Goal: Task Accomplishment & Management: Complete application form

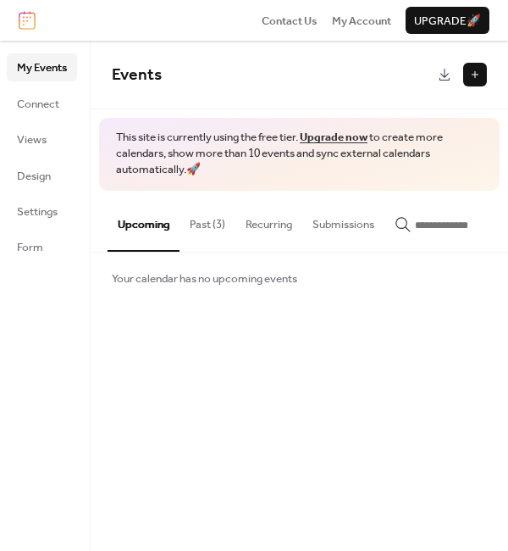
click at [476, 75] on button at bounding box center [475, 75] width 24 height 24
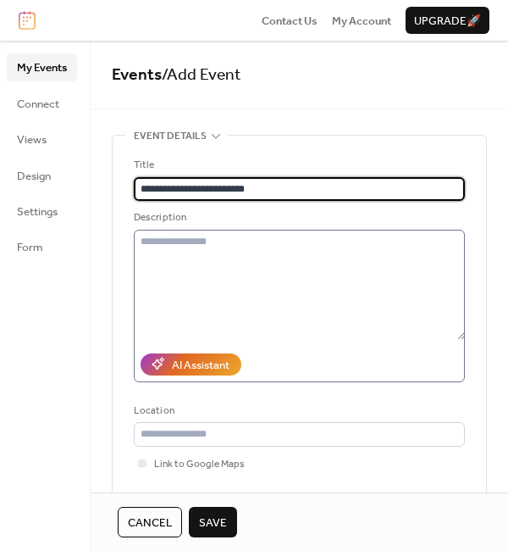
type input "**********"
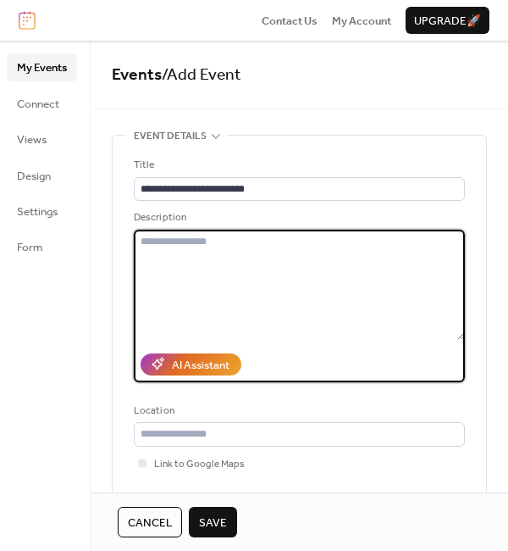
click at [180, 257] on textarea at bounding box center [299, 285] width 331 height 110
paste textarea "**********"
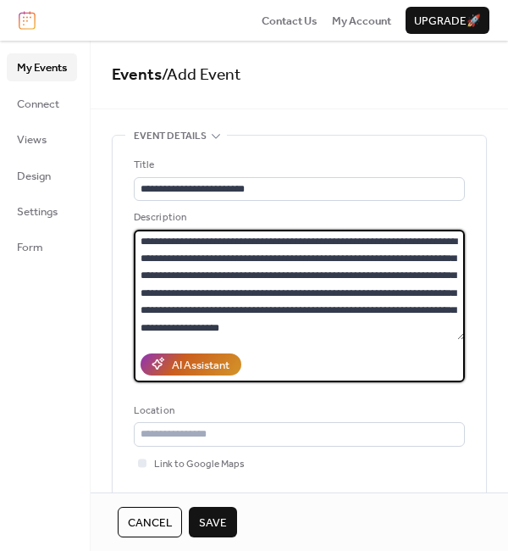
scroll to position [1415, 0]
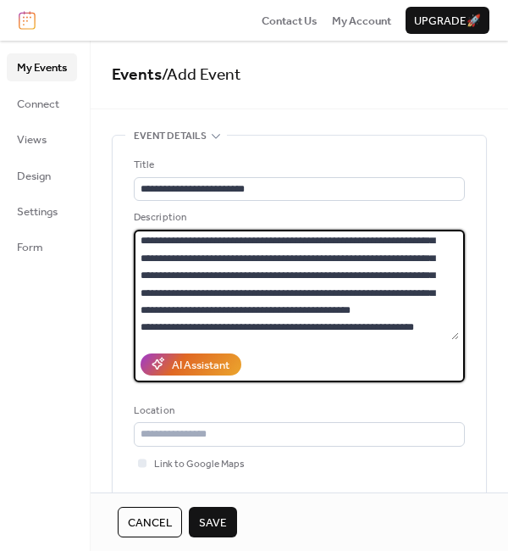
click at [257, 296] on textarea at bounding box center [296, 285] width 325 height 110
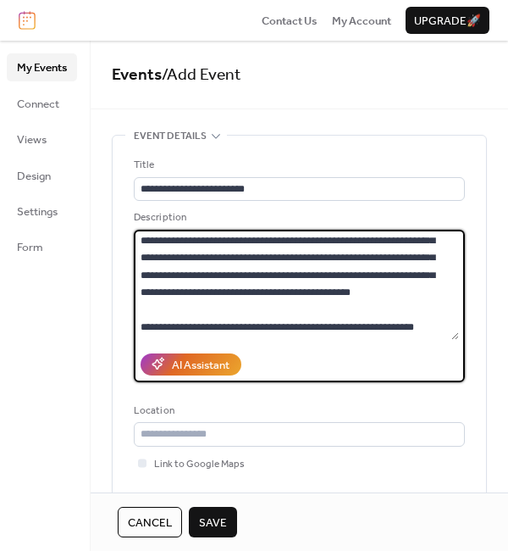
type textarea "**********"
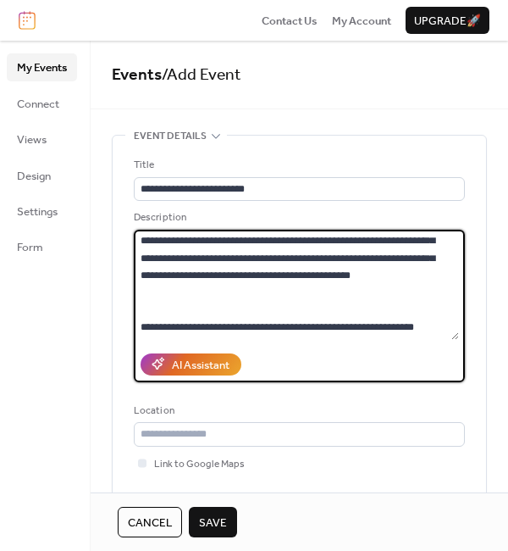
scroll to position [1452, 0]
drag, startPoint x: 141, startPoint y: 241, endPoint x: 330, endPoint y: 354, distance: 220.4
click at [330, 354] on div "Description AI Assistant" at bounding box center [299, 295] width 331 height 173
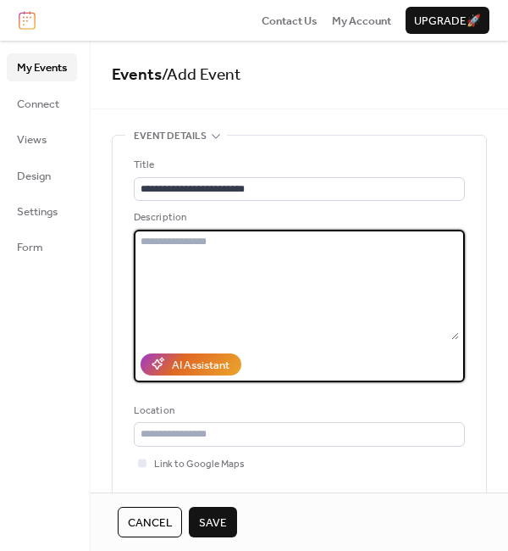
scroll to position [0, 0]
paste textarea "**********"
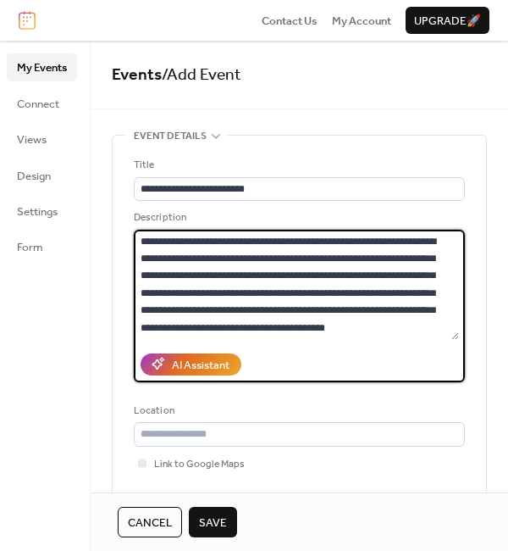
scroll to position [1415, 0]
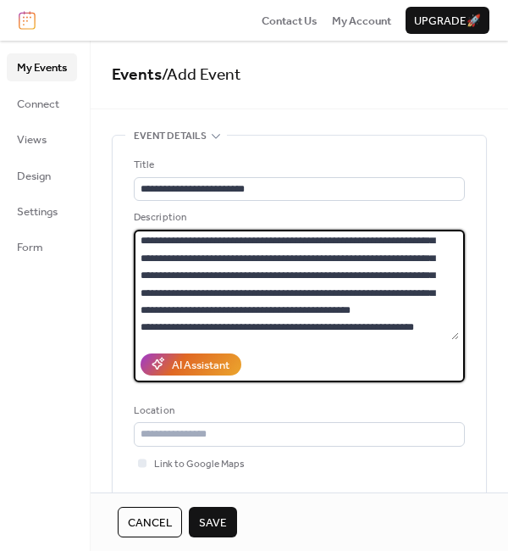
click at [274, 292] on textarea at bounding box center [296, 285] width 325 height 110
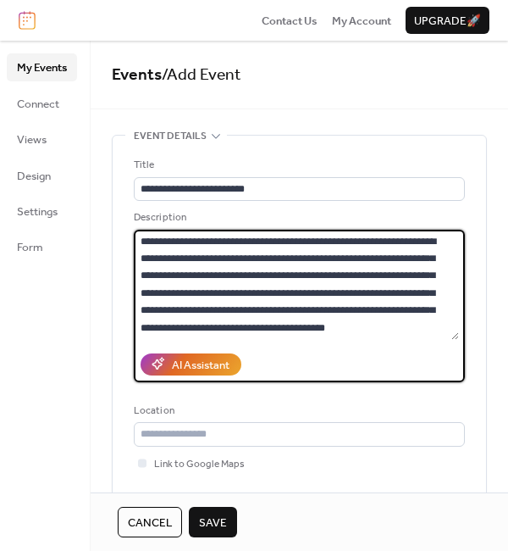
scroll to position [97, 0]
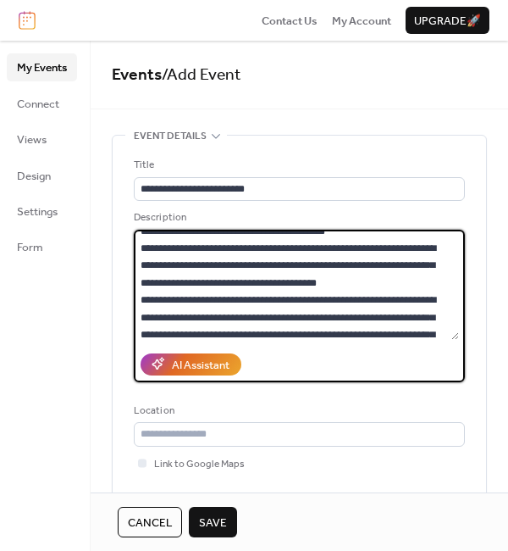
click at [313, 248] on textarea at bounding box center [296, 285] width 325 height 110
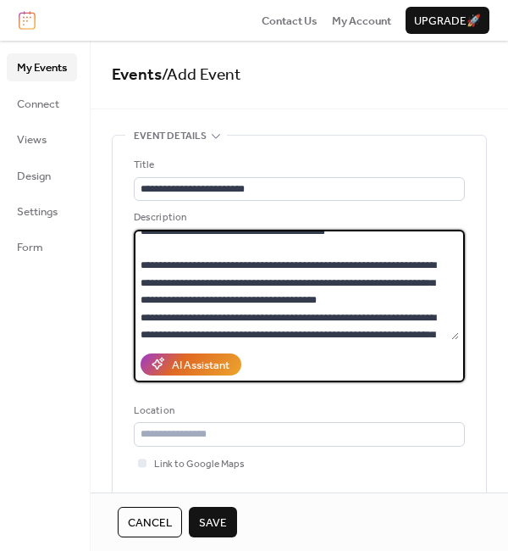
scroll to position [114, 0]
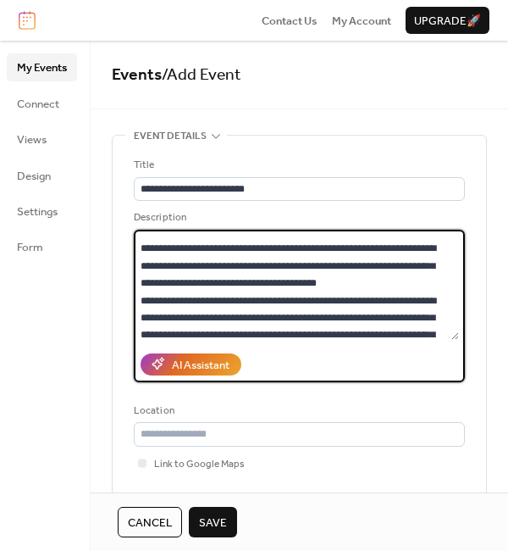
click at [212, 315] on textarea at bounding box center [296, 285] width 325 height 110
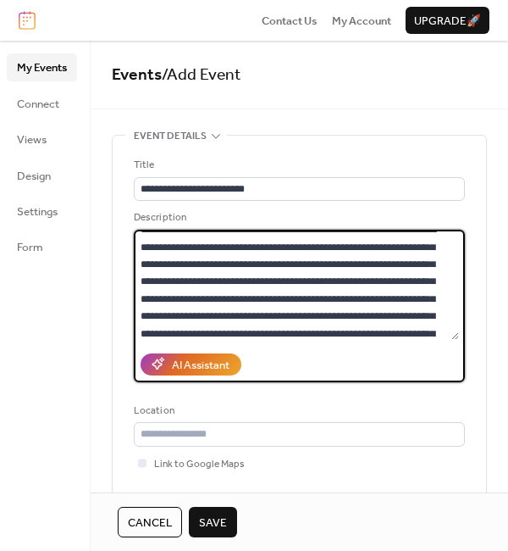
scroll to position [310, 0]
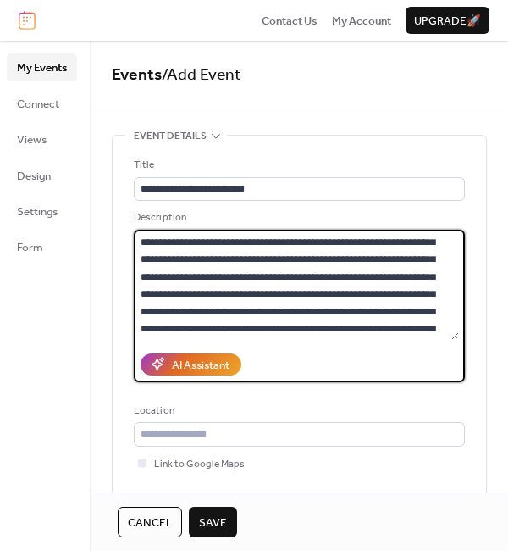
click at [231, 241] on textarea at bounding box center [296, 285] width 325 height 110
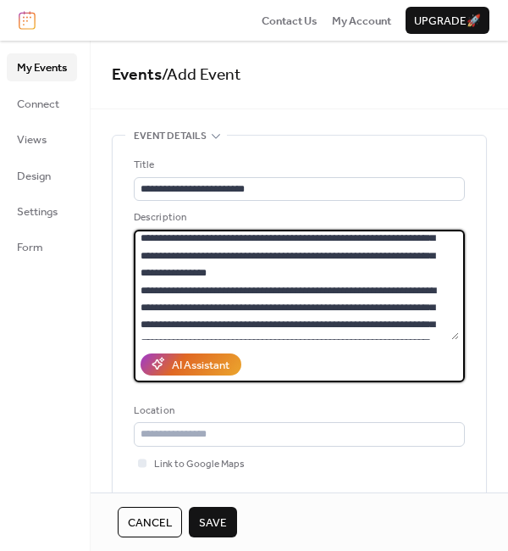
scroll to position [442, 0]
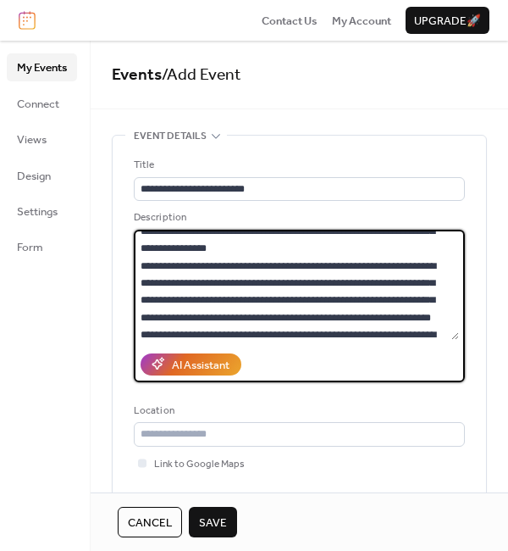
click at [440, 304] on textarea at bounding box center [296, 285] width 325 height 110
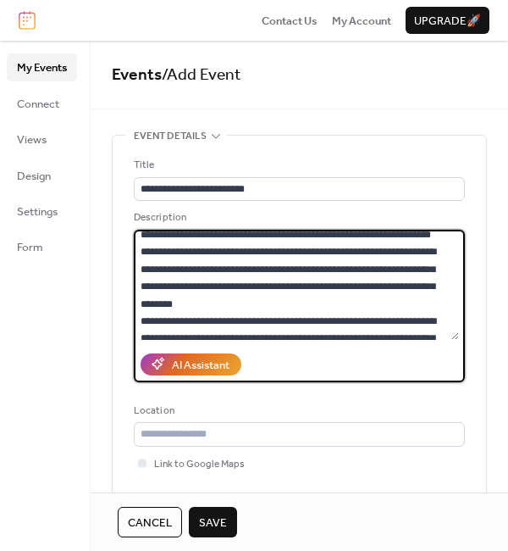
scroll to position [594, 0]
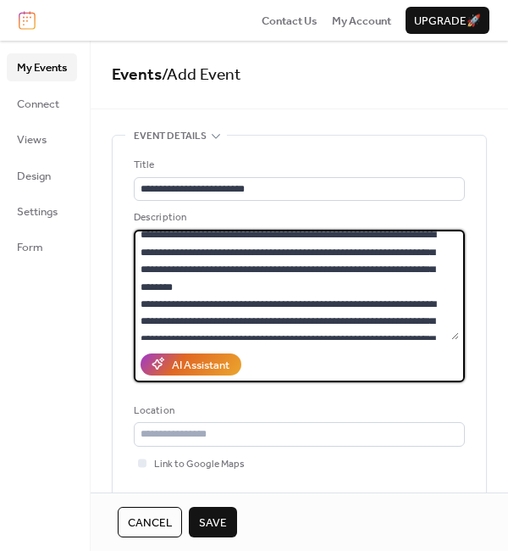
click at [358, 281] on textarea at bounding box center [296, 285] width 325 height 110
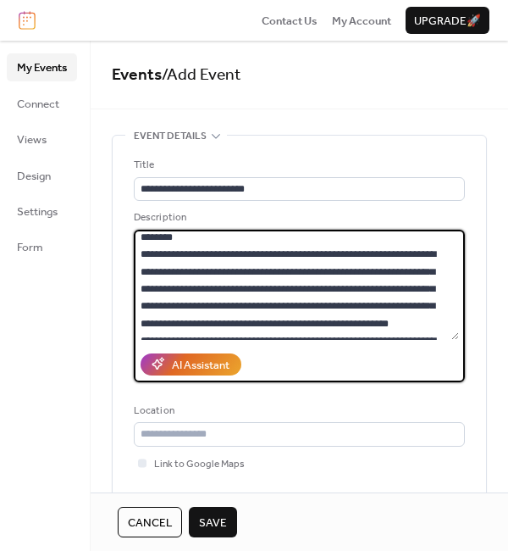
scroll to position [713, 0]
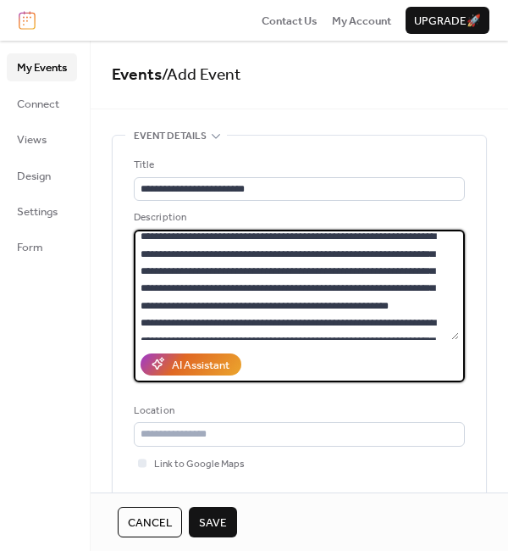
click at [359, 287] on textarea at bounding box center [296, 285] width 325 height 110
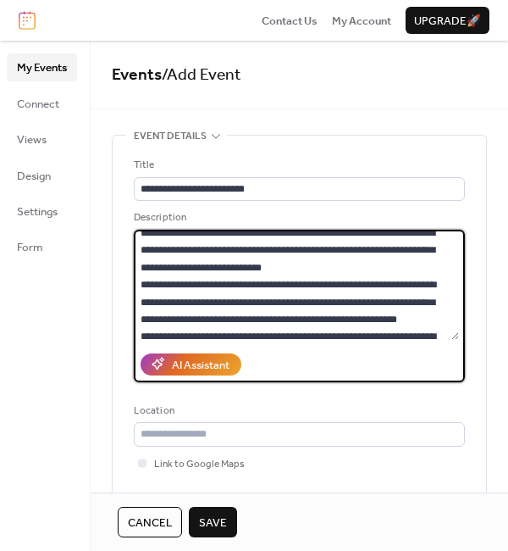
scroll to position [889, 0]
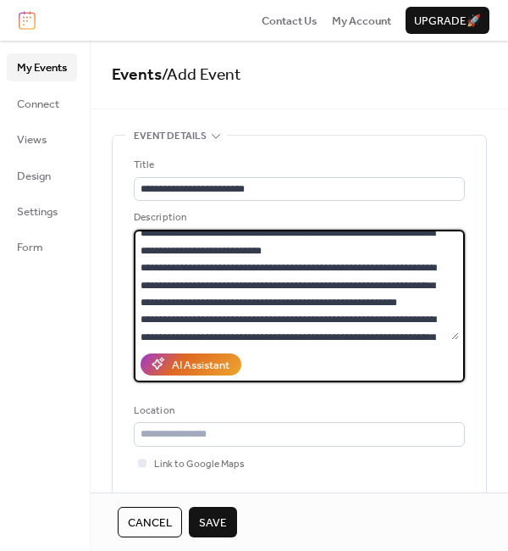
click at [280, 273] on textarea at bounding box center [296, 285] width 325 height 110
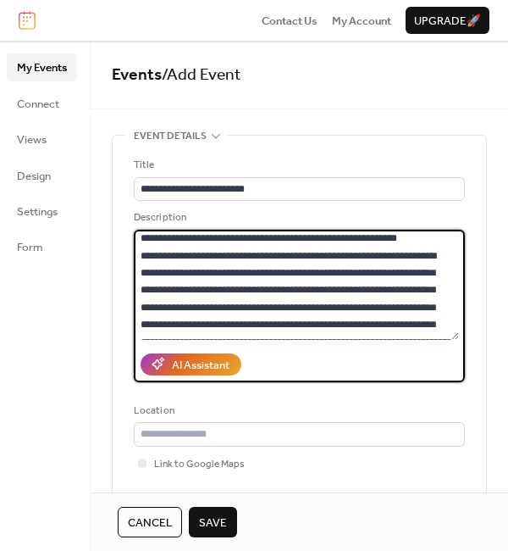
scroll to position [1022, 0]
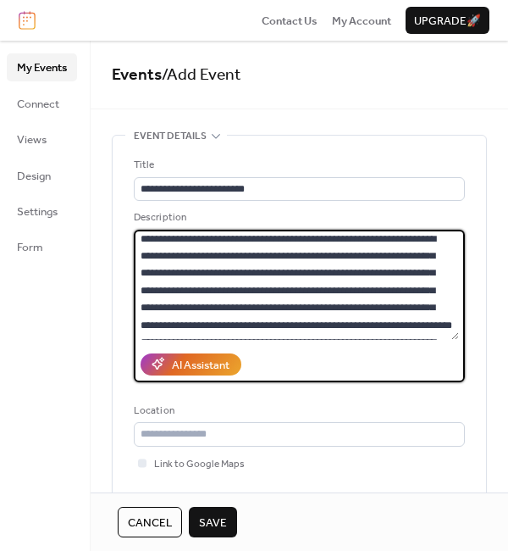
click at [424, 253] on textarea at bounding box center [296, 285] width 325 height 110
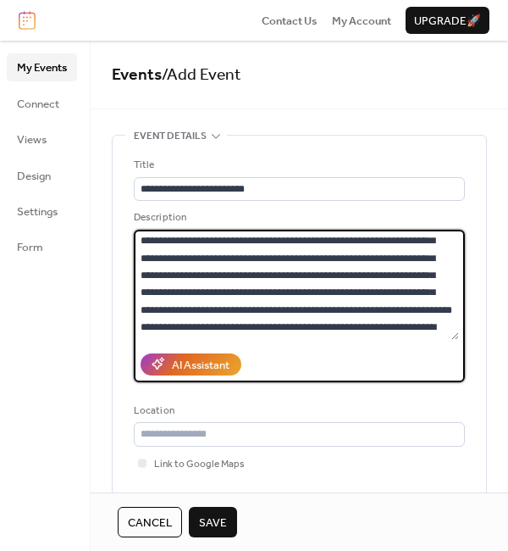
scroll to position [1108, 0]
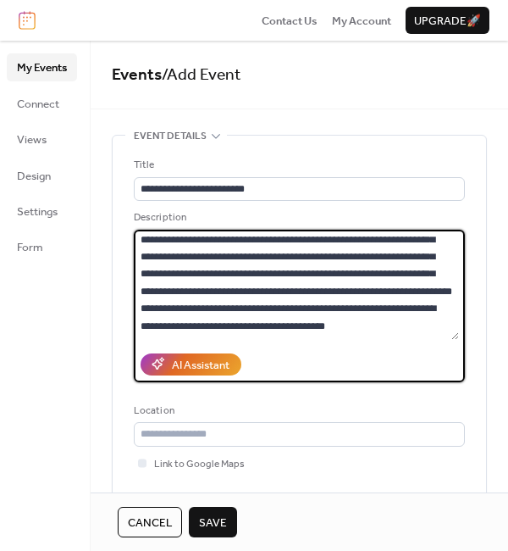
click at [209, 289] on textarea at bounding box center [296, 285] width 325 height 110
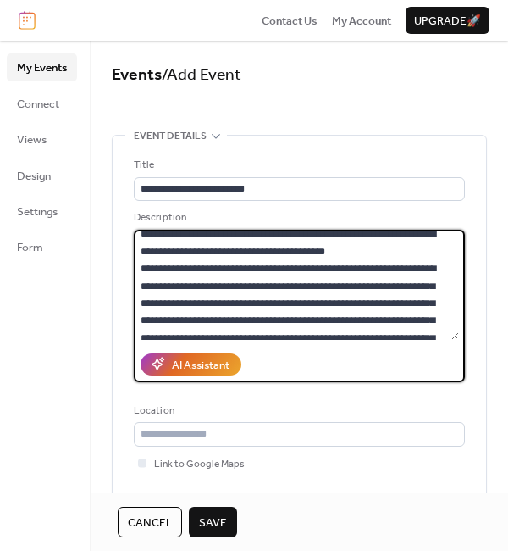
scroll to position [1254, 0]
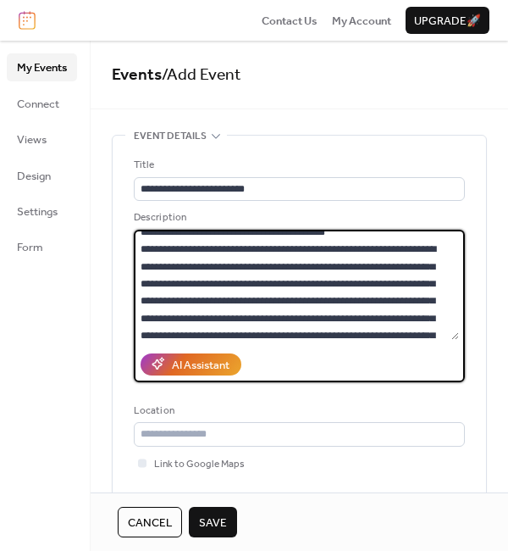
click at [410, 314] on textarea at bounding box center [296, 285] width 325 height 110
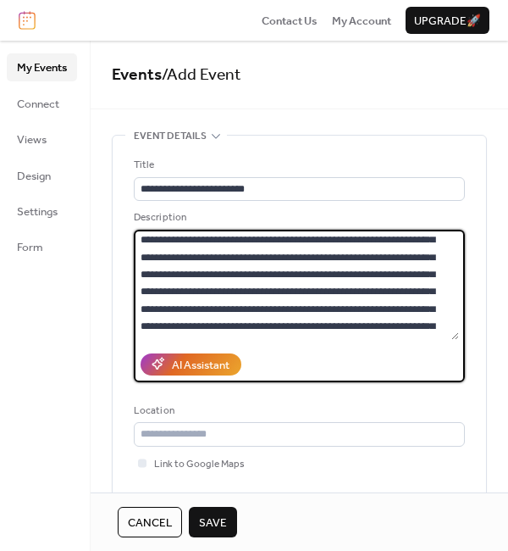
scroll to position [1424, 0]
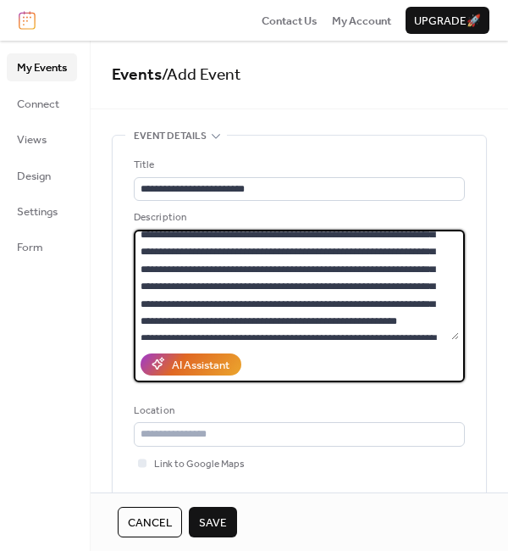
click at [410, 230] on textarea at bounding box center [296, 285] width 325 height 110
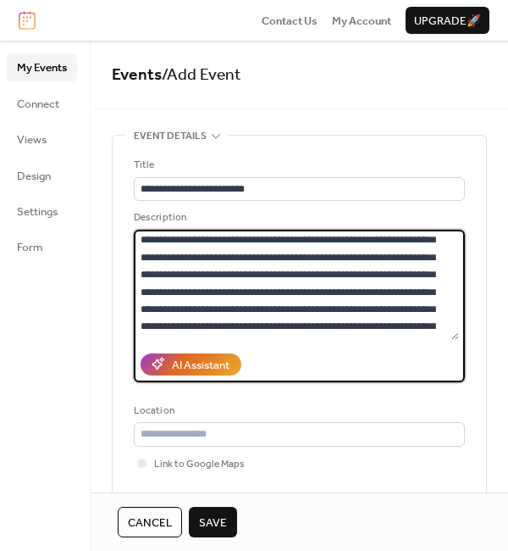
click at [455, 307] on textarea at bounding box center [296, 285] width 325 height 110
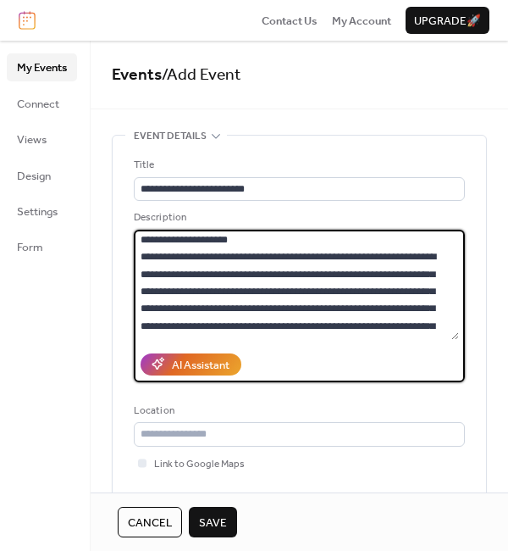
scroll to position [1646, 0]
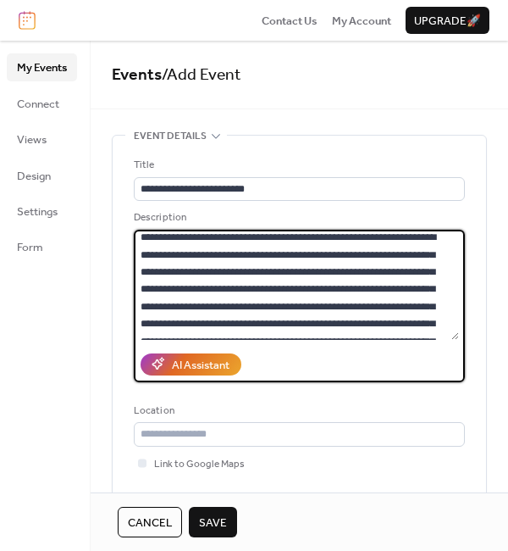
click at [291, 295] on textarea at bounding box center [296, 285] width 325 height 110
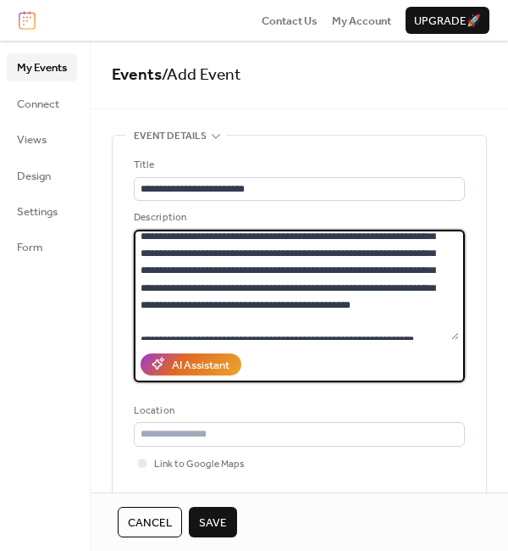
scroll to position [1811, 0]
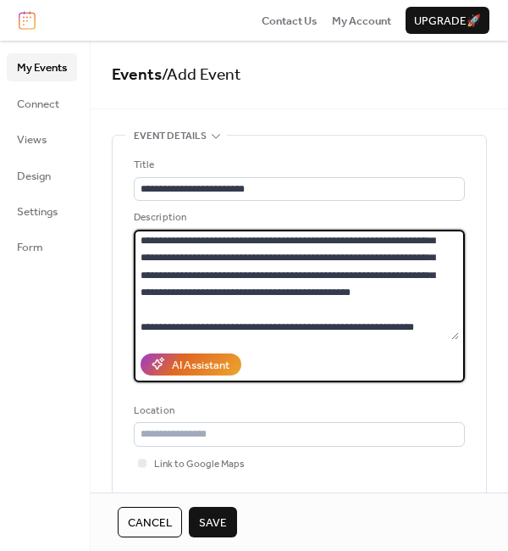
click at [359, 255] on textarea at bounding box center [296, 285] width 325 height 110
click at [456, 317] on textarea at bounding box center [296, 285] width 325 height 110
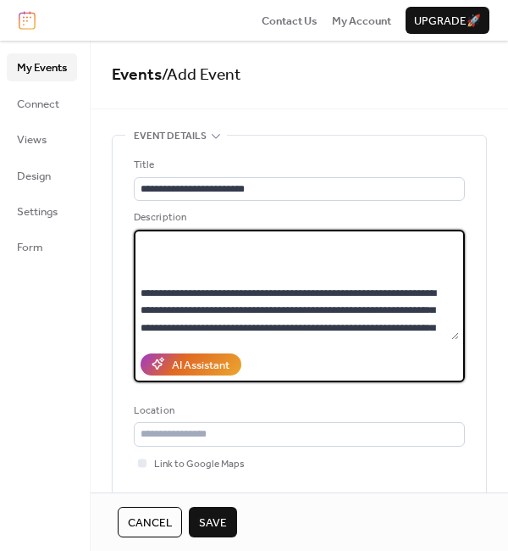
scroll to position [489, 0]
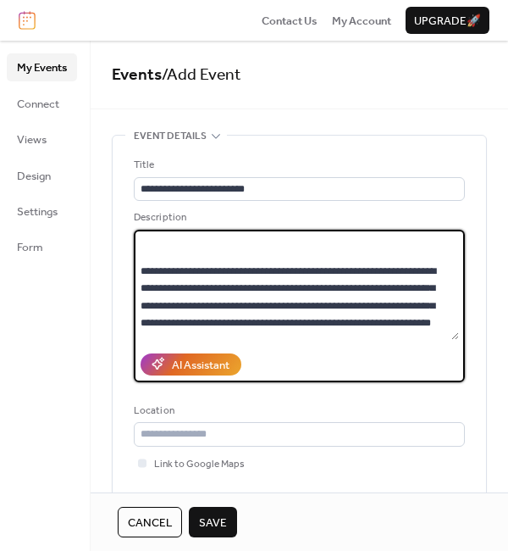
click at [435, 252] on textarea at bounding box center [296, 285] width 325 height 110
click at [438, 252] on textarea at bounding box center [296, 285] width 325 height 110
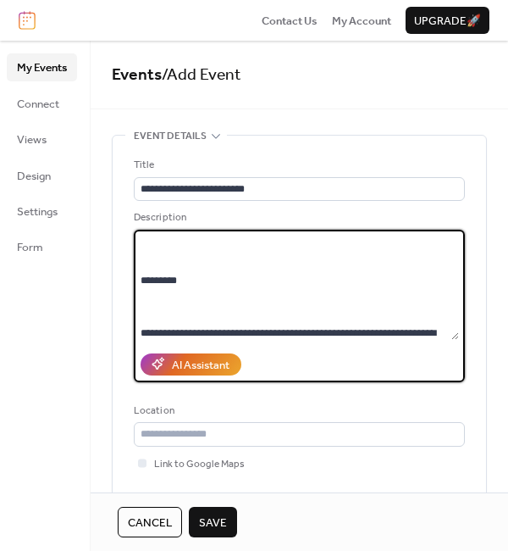
scroll to position [484, 0]
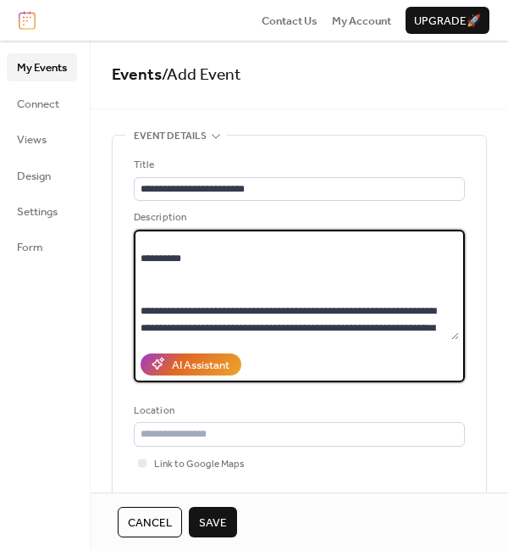
paste textarea "**********"
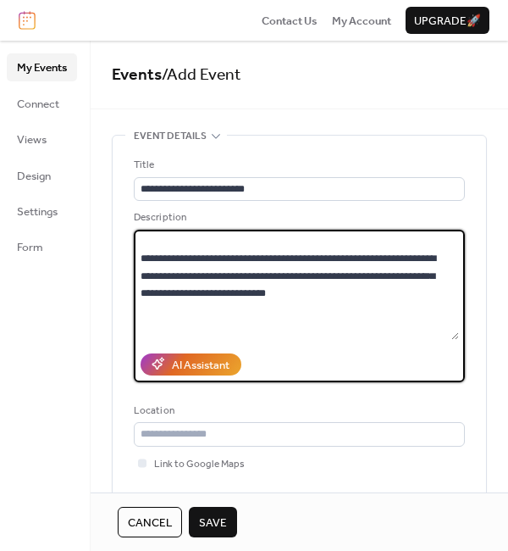
scroll to position [498, 0]
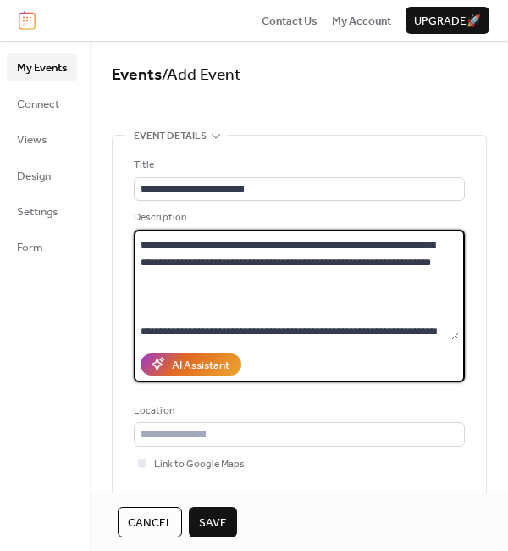
drag, startPoint x: 141, startPoint y: 293, endPoint x: 384, endPoint y: 330, distance: 245.1
click at [384, 330] on textarea at bounding box center [296, 285] width 325 height 110
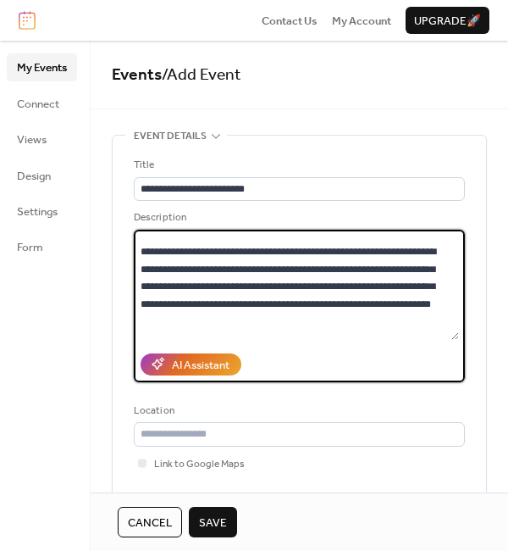
scroll to position [512, 0]
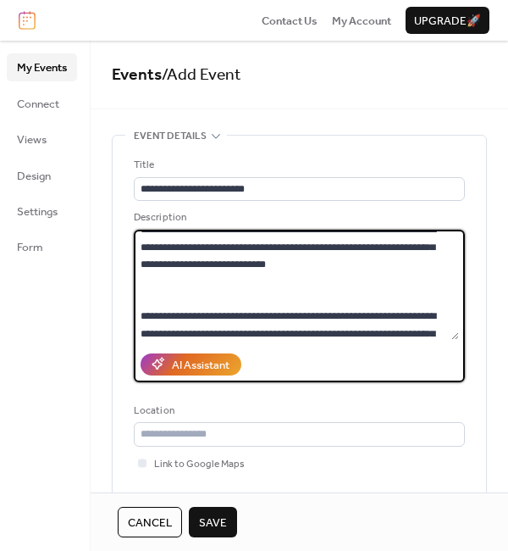
click at [347, 288] on textarea at bounding box center [296, 285] width 325 height 110
drag, startPoint x: 374, startPoint y: 313, endPoint x: 142, endPoint y: 276, distance: 235.1
click at [142, 276] on textarea at bounding box center [296, 285] width 325 height 110
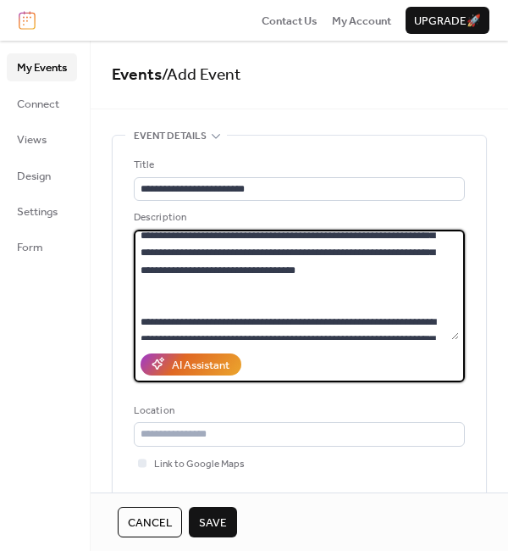
scroll to position [252, 0]
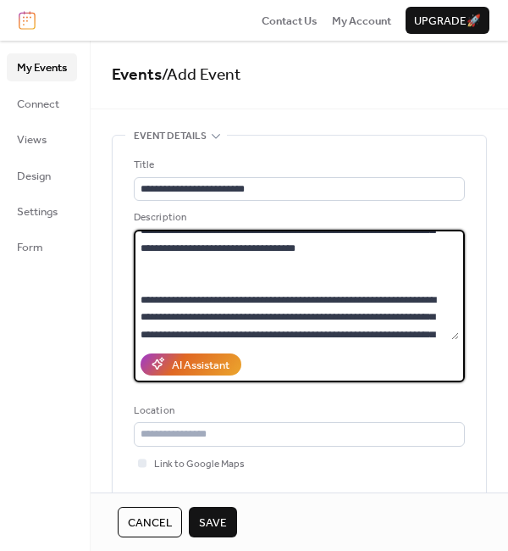
click at [248, 292] on textarea at bounding box center [296, 285] width 325 height 110
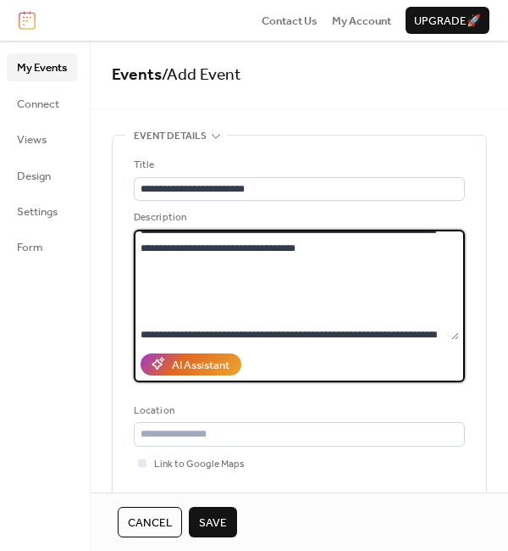
scroll to position [257, 0]
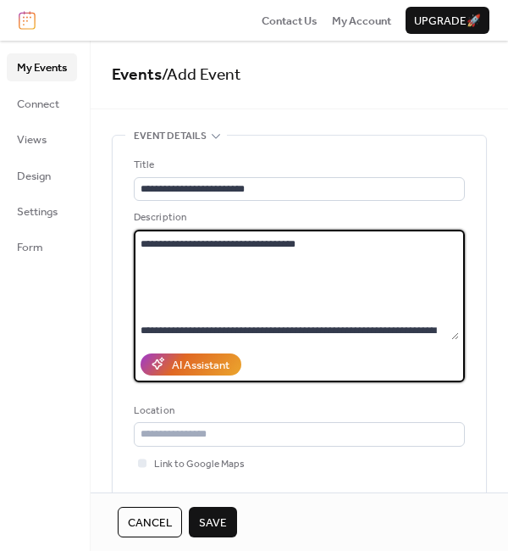
paste textarea "**********"
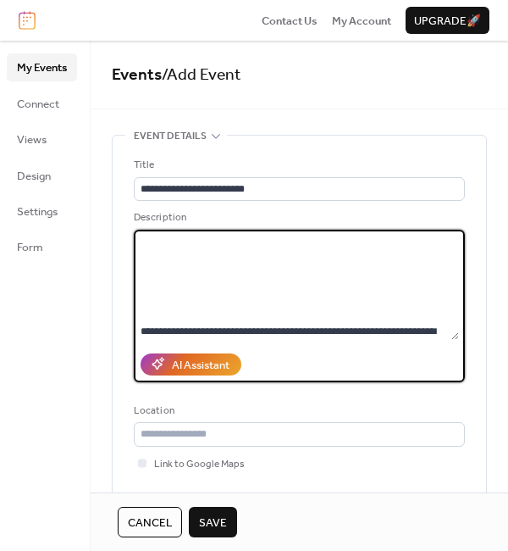
scroll to position [580, 0]
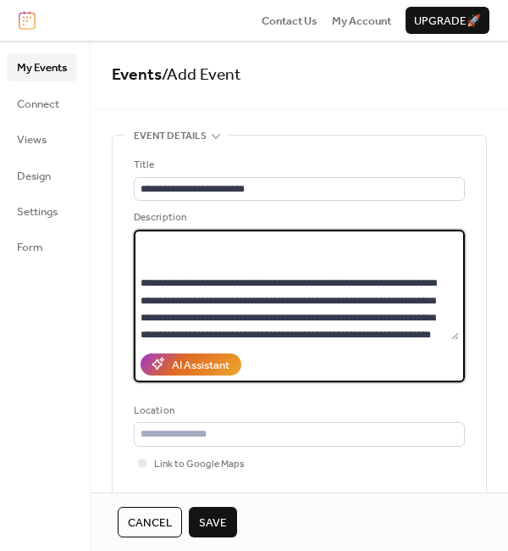
click at [162, 273] on textarea at bounding box center [296, 285] width 325 height 110
paste textarea "**********"
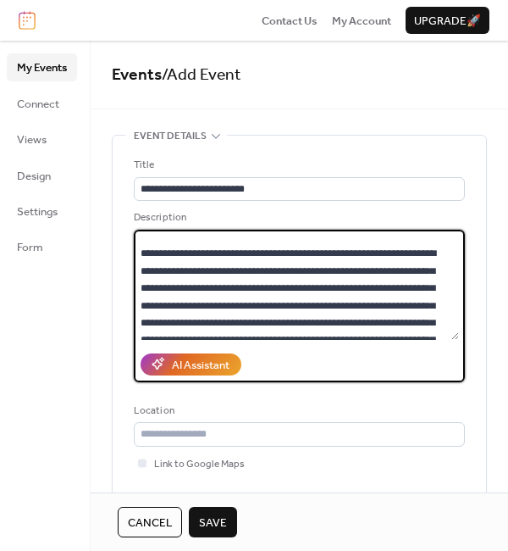
scroll to position [1548, 0]
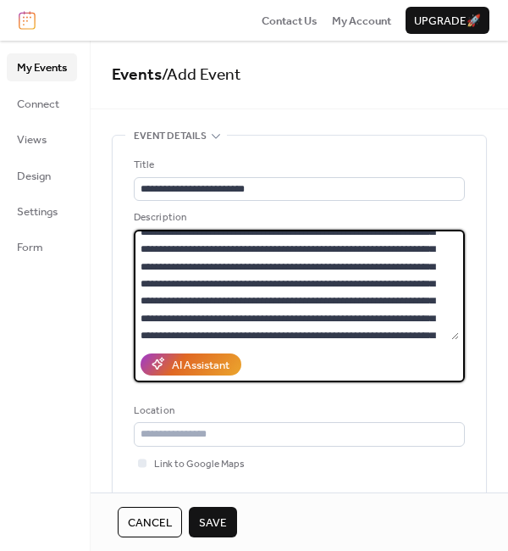
click at [411, 288] on textarea at bounding box center [296, 285] width 325 height 110
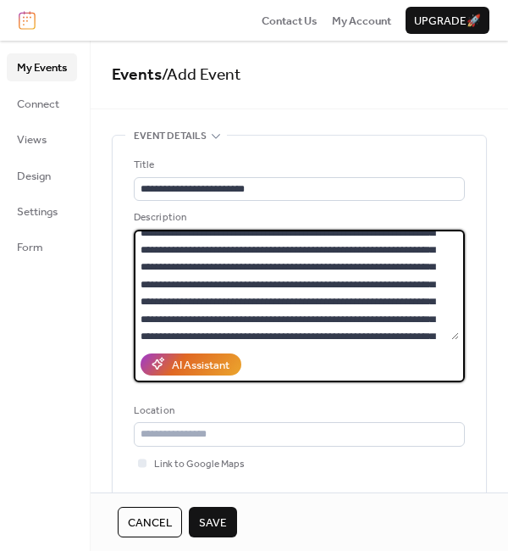
paste textarea "**********"
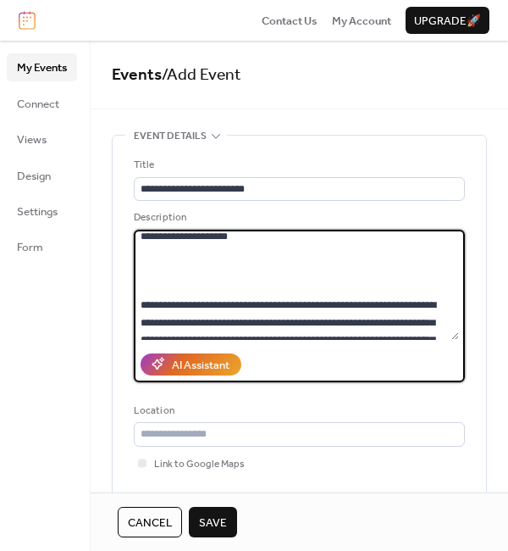
scroll to position [1907, 0]
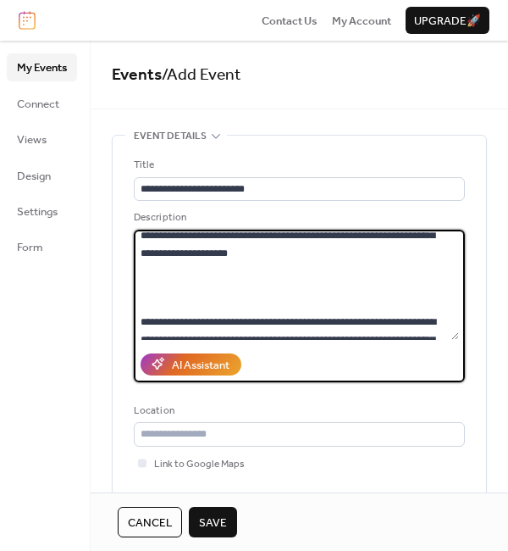
click at [224, 274] on textarea at bounding box center [296, 285] width 325 height 110
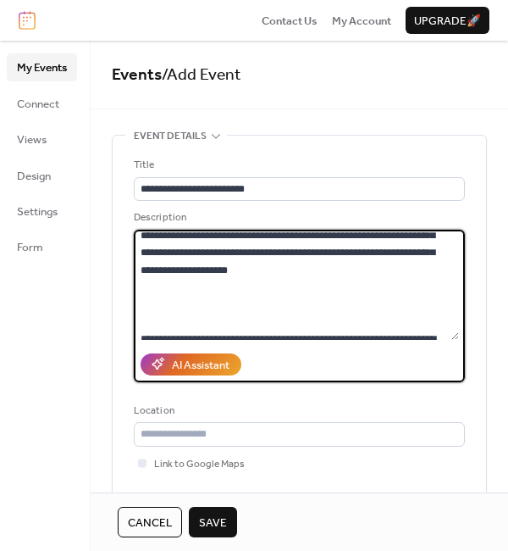
scroll to position [1942, 0]
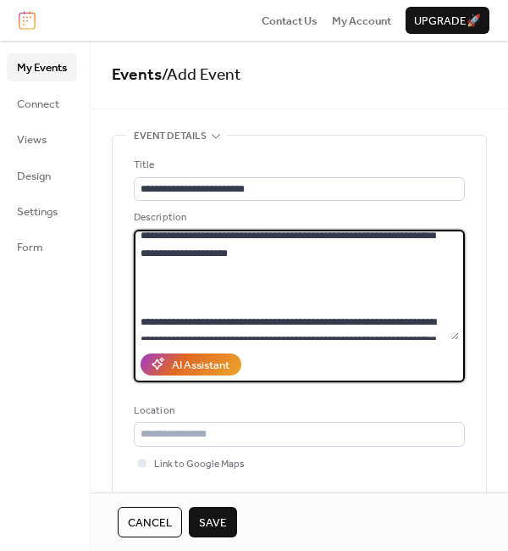
paste textarea "**********"
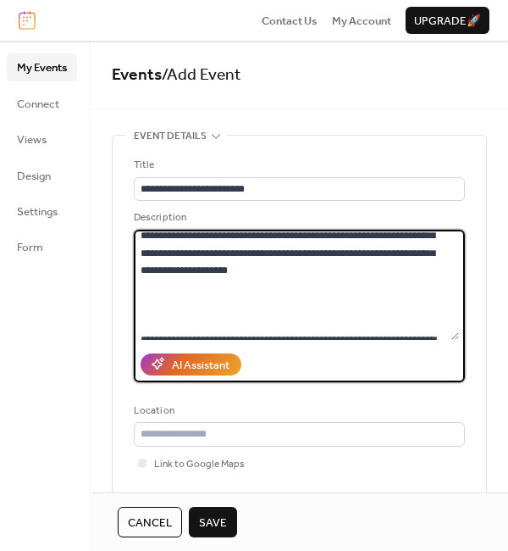
scroll to position [2028, 0]
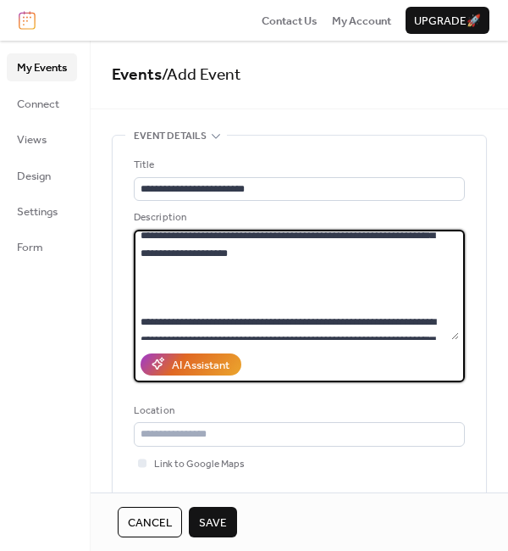
paste textarea "**********"
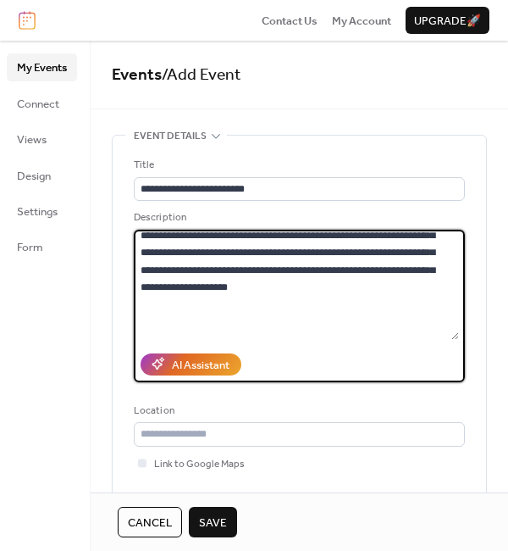
scroll to position [2097, 0]
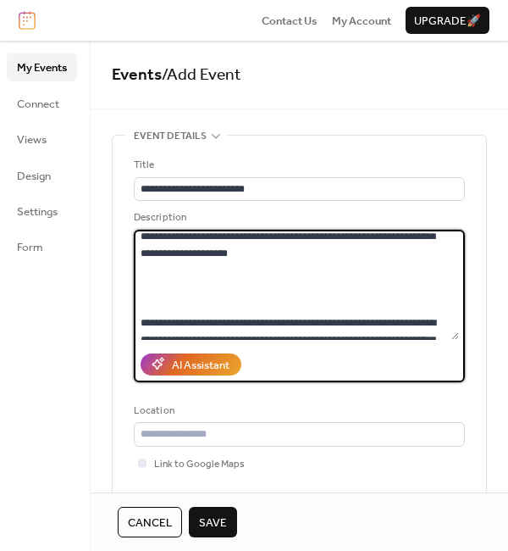
paste textarea "**********"
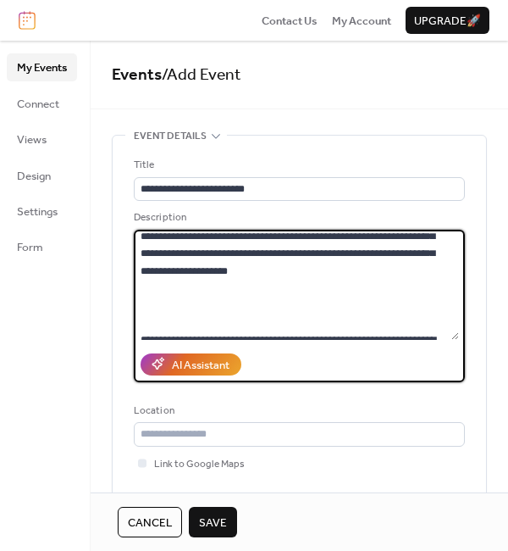
scroll to position [2166, 0]
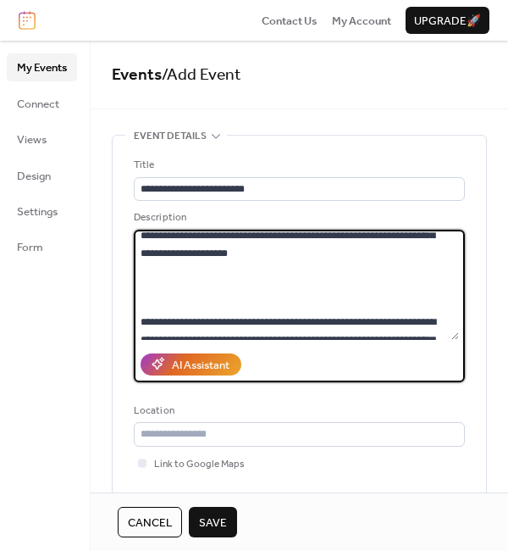
paste textarea "**********"
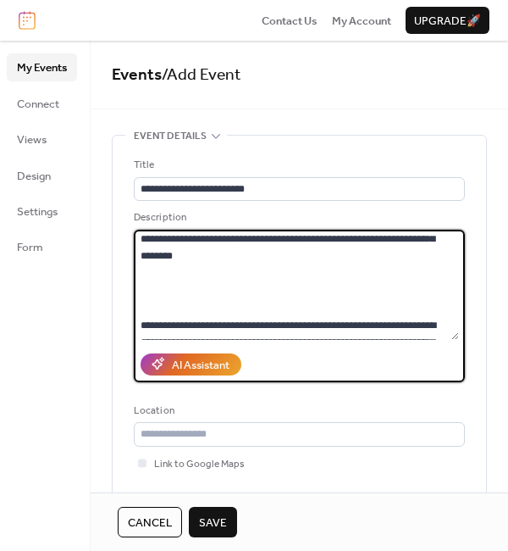
scroll to position [752, 0]
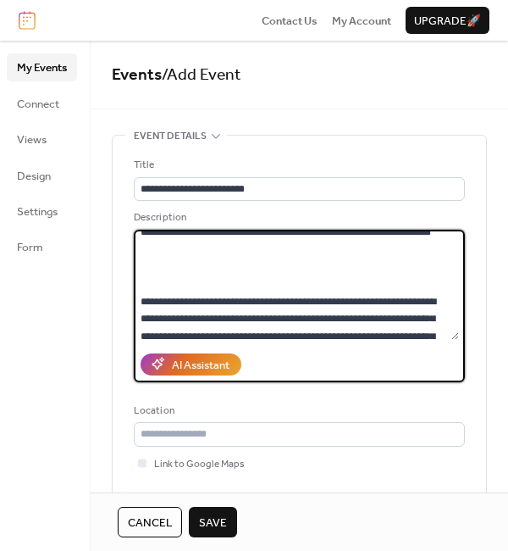
click at [330, 302] on textarea at bounding box center [296, 285] width 325 height 110
paste textarea "**********"
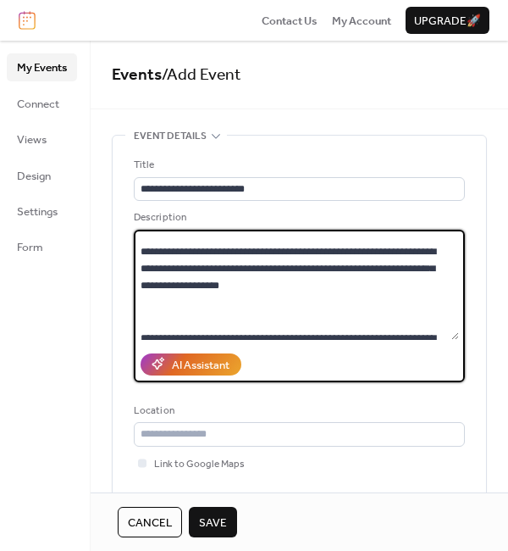
scroll to position [1660, 0]
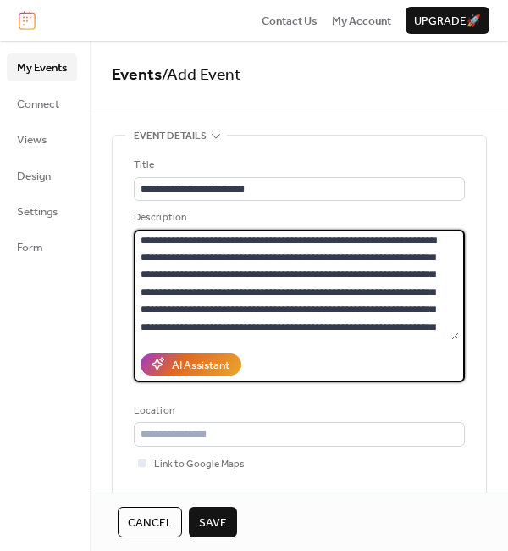
click at [411, 247] on textarea at bounding box center [296, 285] width 325 height 110
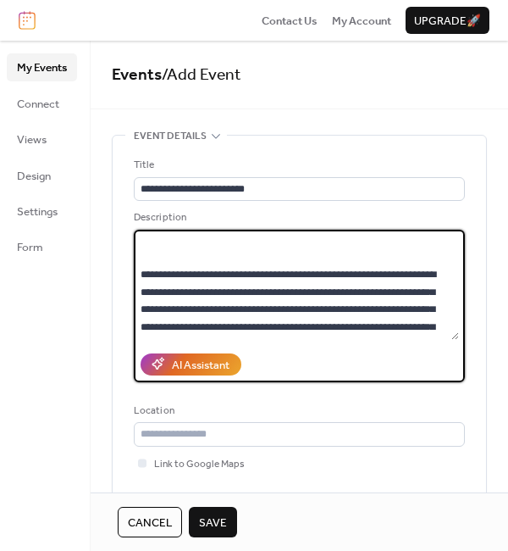
scroll to position [1695, 0]
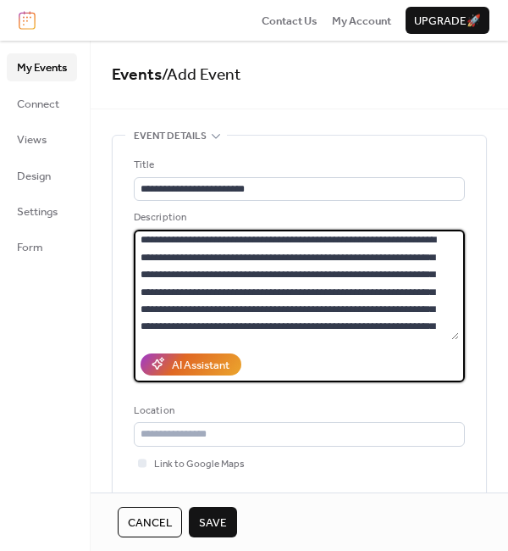
paste textarea "**********"
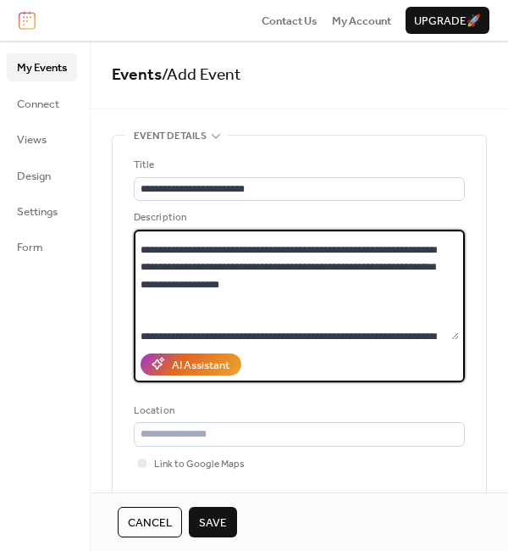
scroll to position [1701, 0]
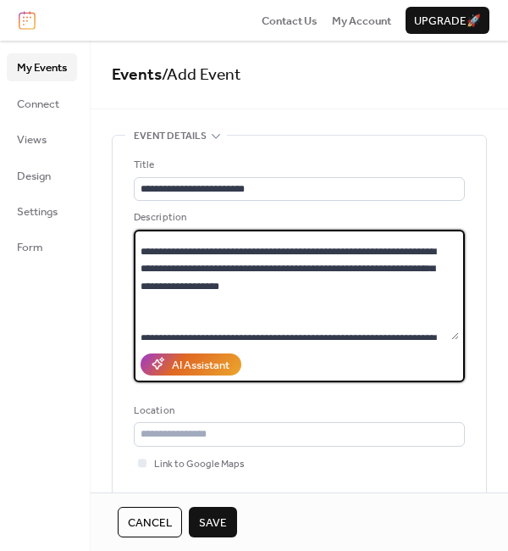
click at [249, 233] on textarea at bounding box center [296, 285] width 325 height 110
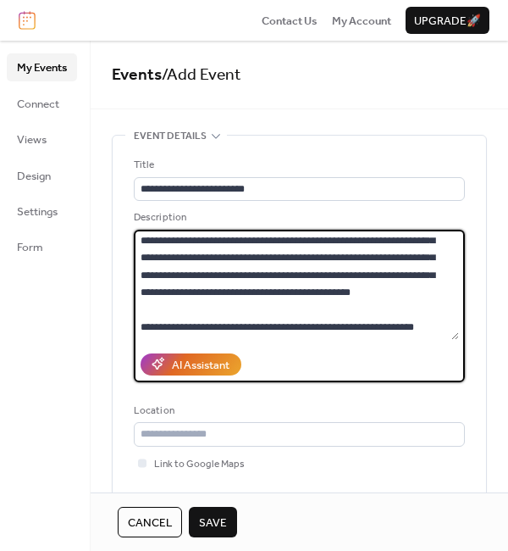
scroll to position [2747, 0]
click at [224, 324] on textarea at bounding box center [296, 285] width 325 height 110
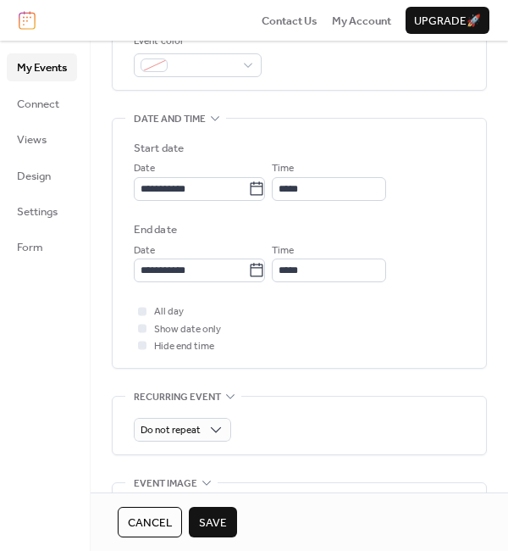
scroll to position [474, 0]
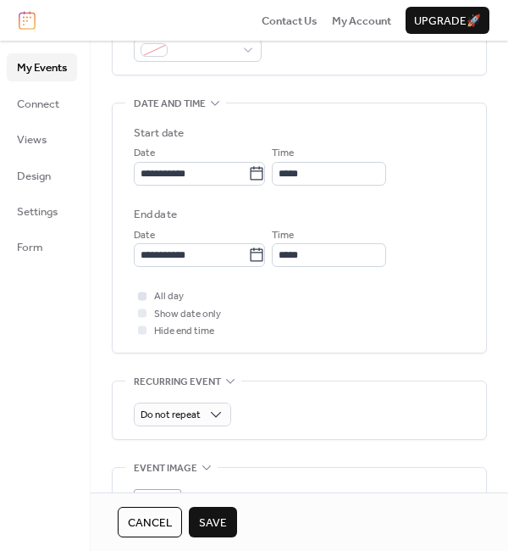
type textarea "**********"
click at [144, 299] on div at bounding box center [142, 295] width 8 height 8
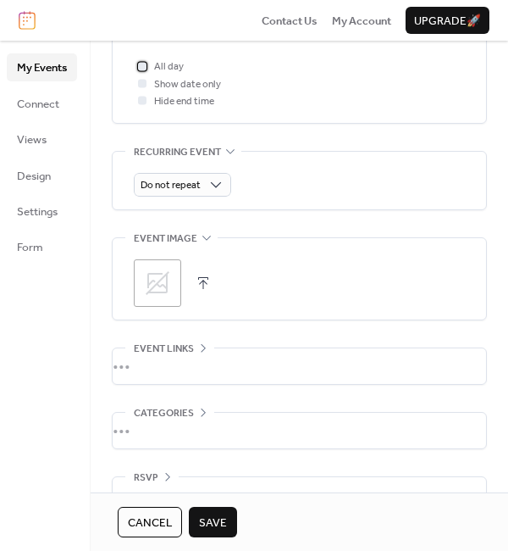
scroll to position [743, 0]
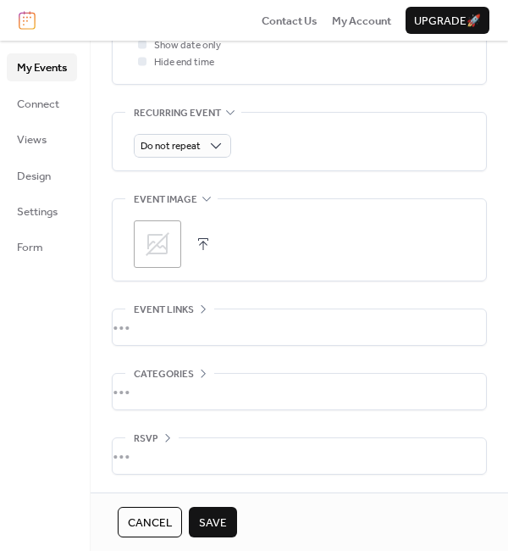
click at [176, 249] on div ";" at bounding box center [157, 243] width 47 height 47
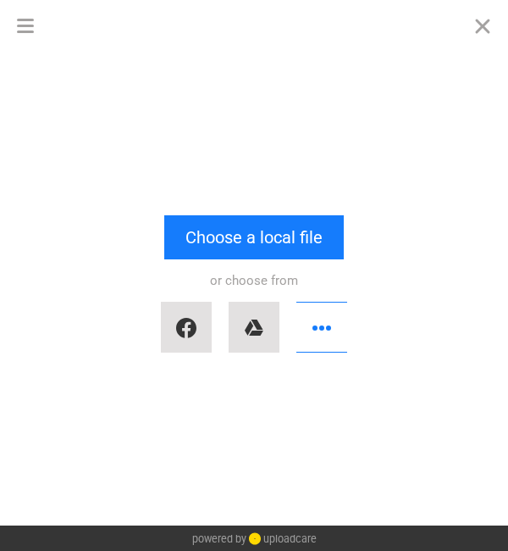
scroll to position [2814, 0]
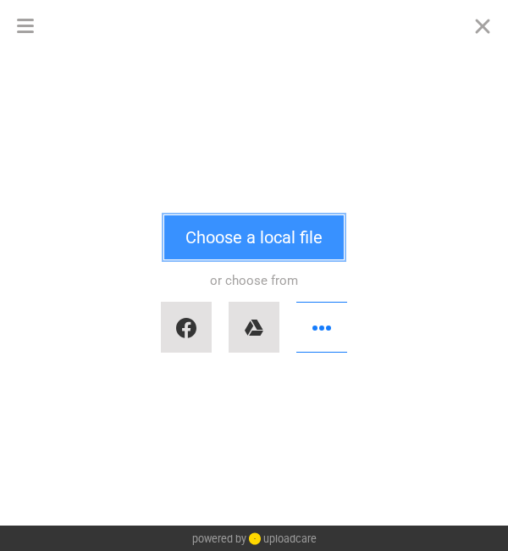
click at [221, 247] on button "Choose a local file" at bounding box center [254, 237] width 180 height 44
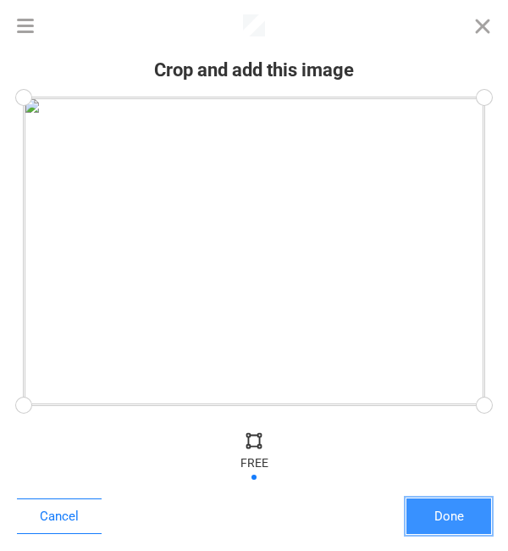
click at [456, 518] on button "Done" at bounding box center [449, 516] width 85 height 36
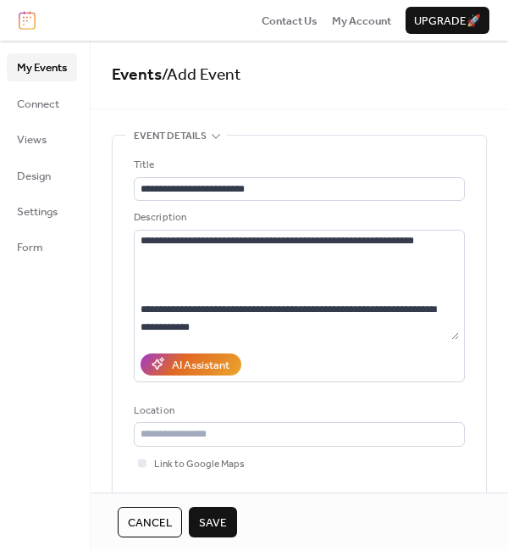
click at [224, 520] on span "Save" at bounding box center [213, 522] width 28 height 17
